Goal: Information Seeking & Learning: Learn about a topic

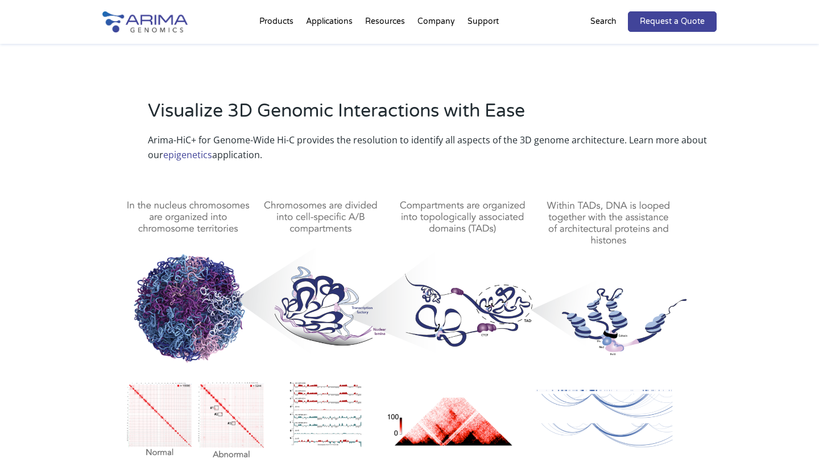
scroll to position [512, 0]
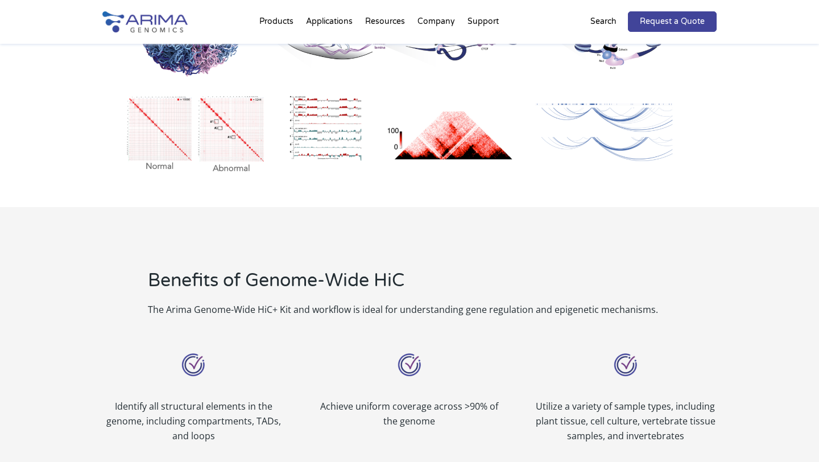
scroll to position [626, 0]
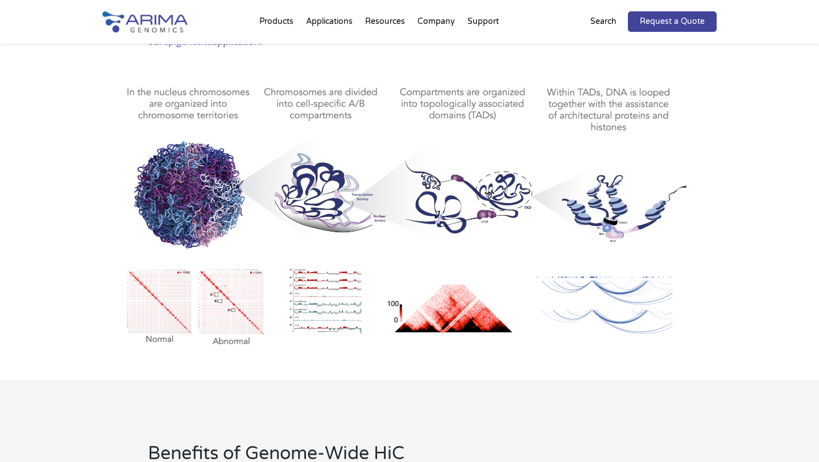
click at [445, 268] on img at bounding box center [409, 209] width 614 height 286
click at [451, 329] on img at bounding box center [409, 209] width 614 height 286
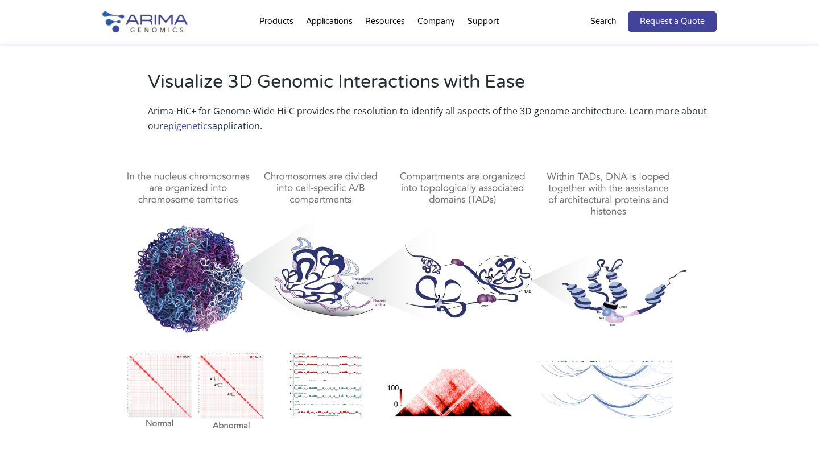
scroll to position [528, 0]
